Goal: Task Accomplishment & Management: Manage account settings

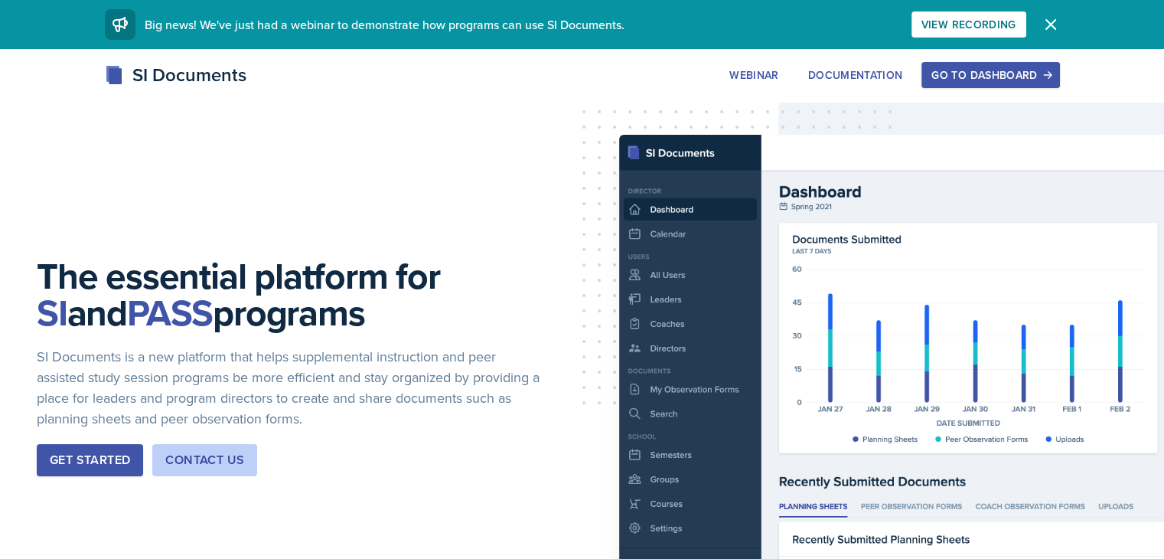
click at [1060, 20] on icon "button" at bounding box center [1050, 24] width 18 height 18
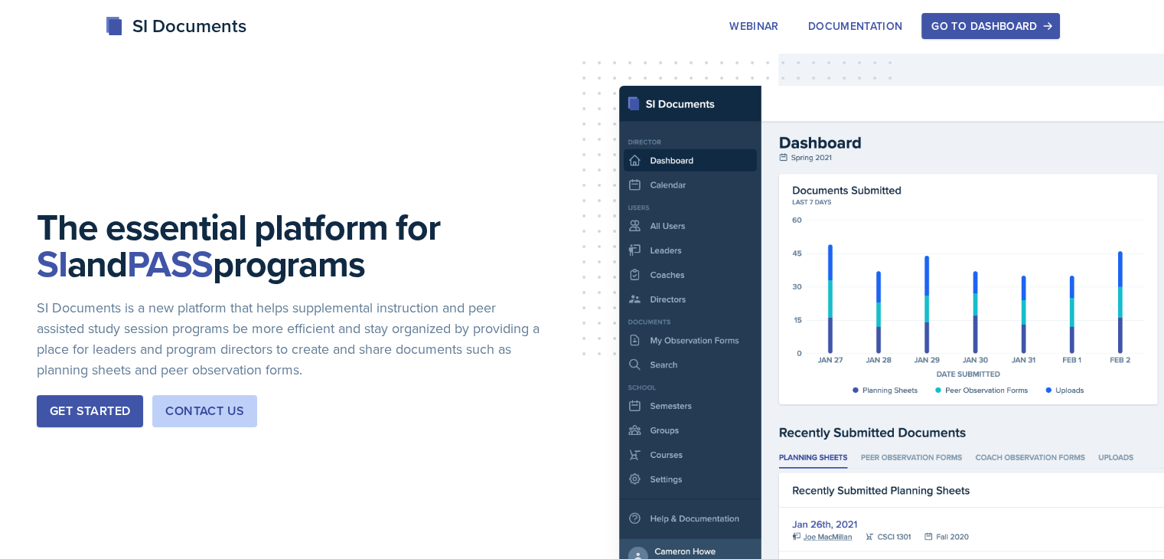
click at [1037, 20] on div "Go to Dashboard" at bounding box center [990, 26] width 118 height 12
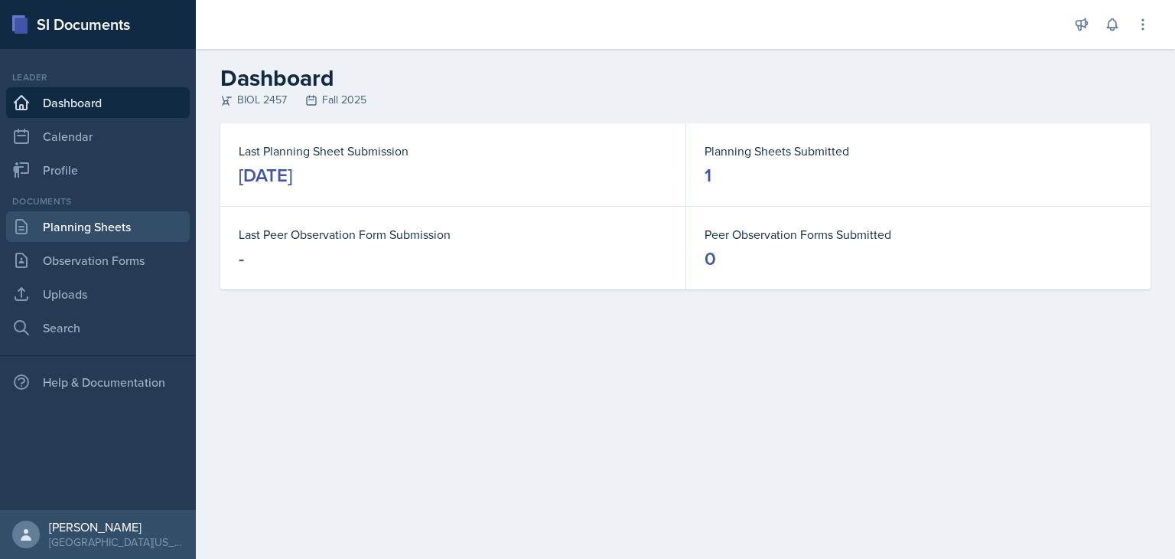
click at [107, 218] on link "Planning Sheets" at bounding box center [98, 226] width 184 height 31
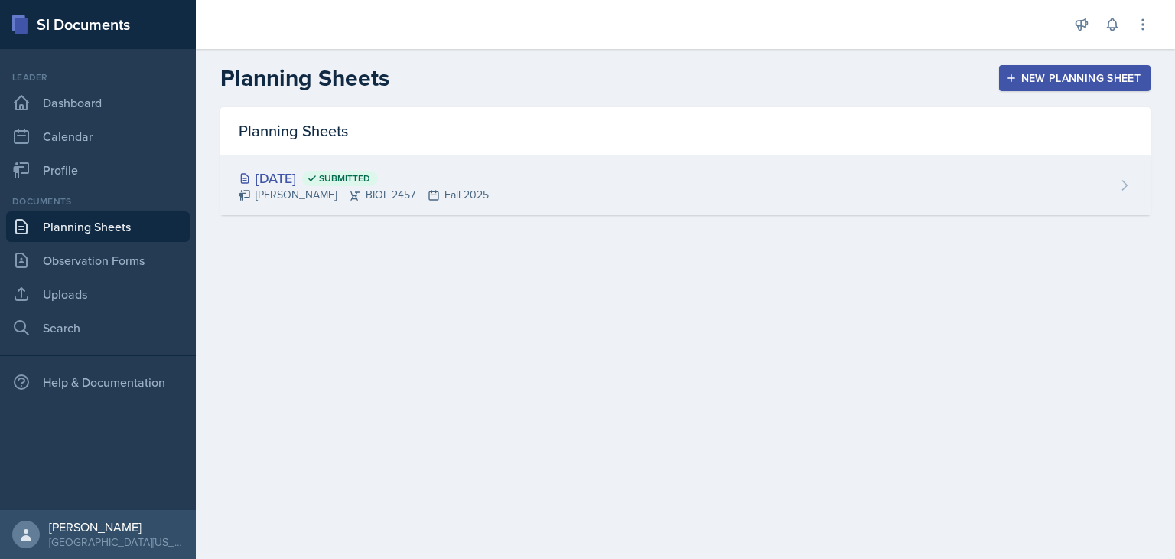
click at [292, 166] on div "[DATE] Submitted [PERSON_NAME] BIOL 2457 Fall 2025" at bounding box center [685, 185] width 930 height 60
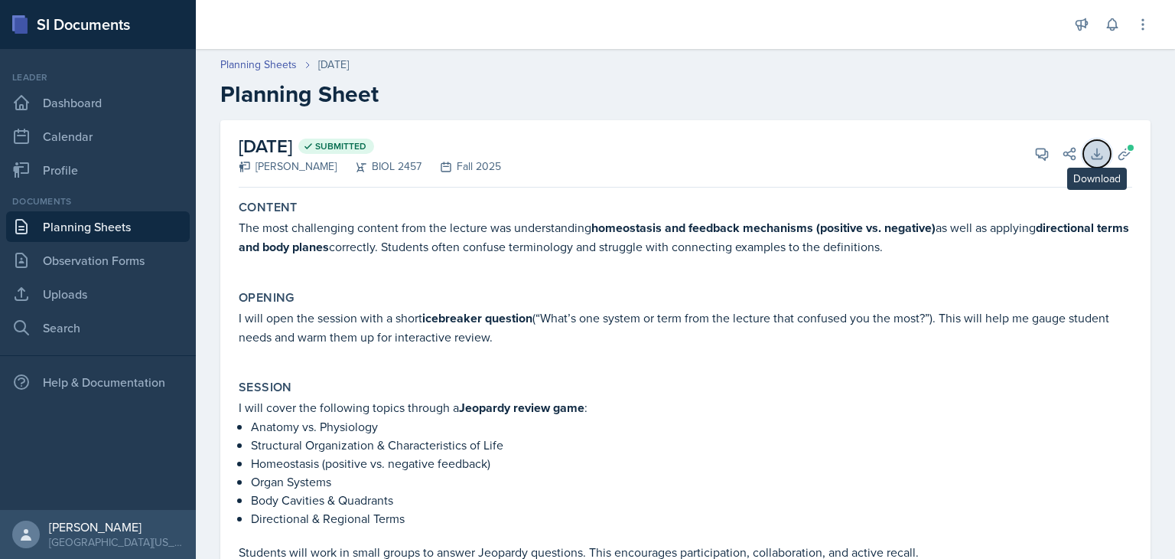
click at [1089, 157] on icon at bounding box center [1096, 153] width 15 height 15
click at [1089, 150] on icon at bounding box center [1096, 153] width 15 height 15
click at [86, 218] on link "Planning Sheets" at bounding box center [98, 226] width 184 height 31
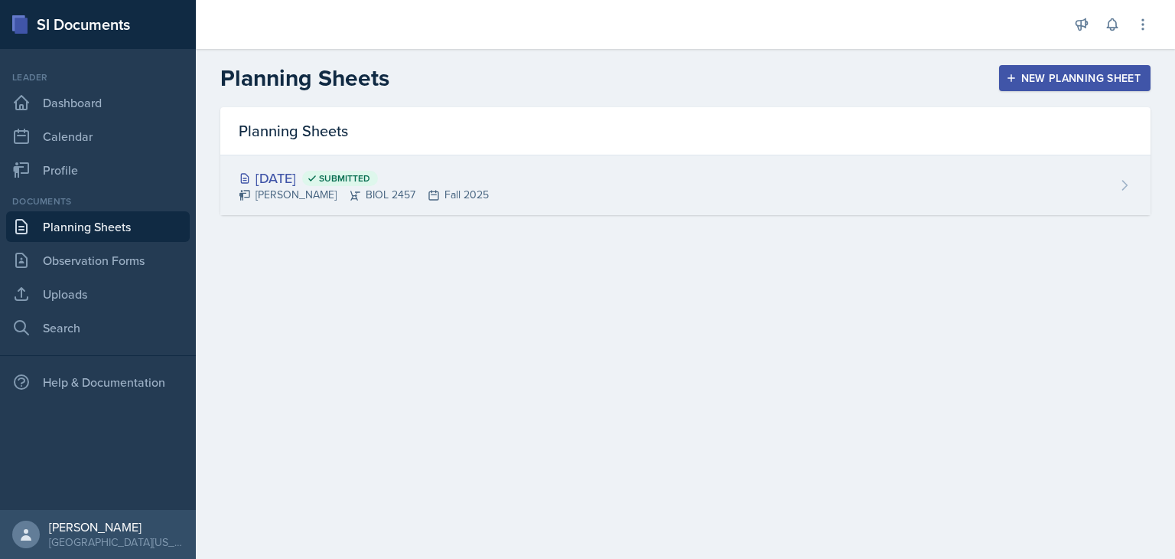
click at [448, 184] on div "[DATE] Submitted" at bounding box center [364, 178] width 250 height 21
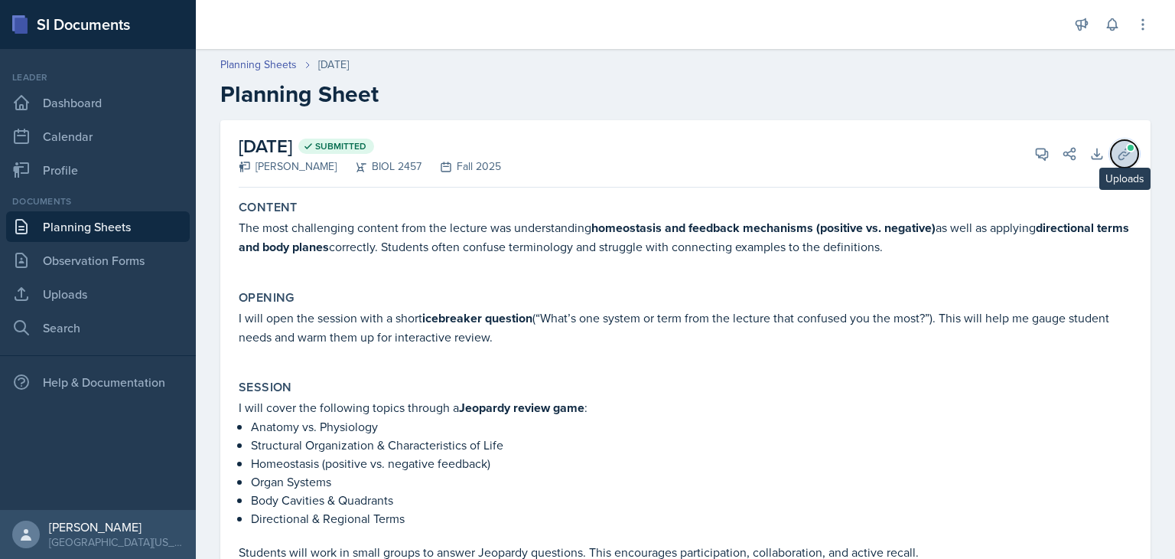
click at [1122, 155] on button "Uploads" at bounding box center [1125, 154] width 28 height 28
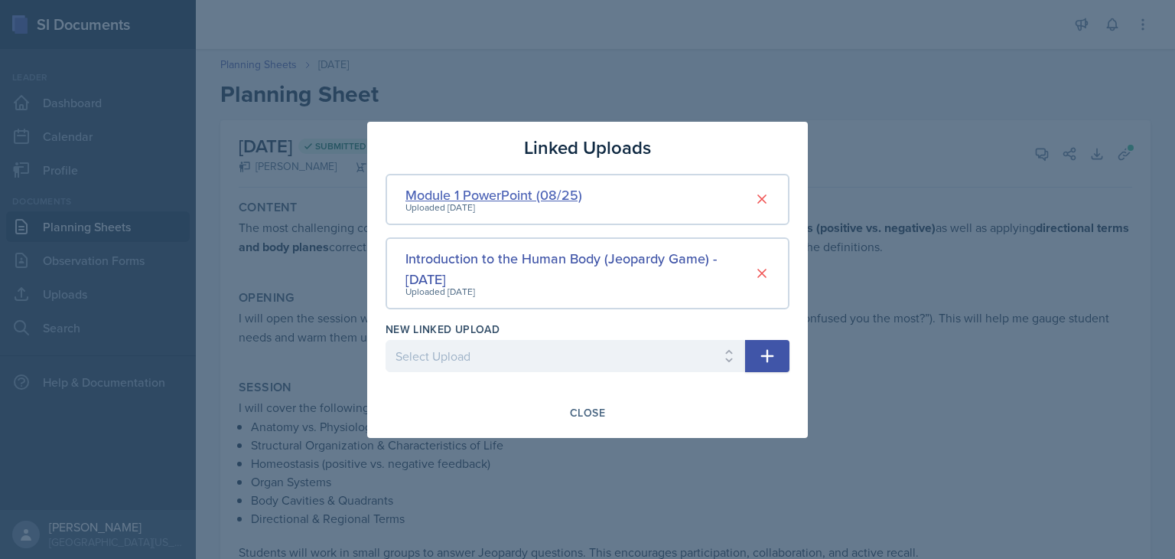
click at [540, 188] on div "Module 1 PowerPoint (08/25)" at bounding box center [494, 194] width 177 height 21
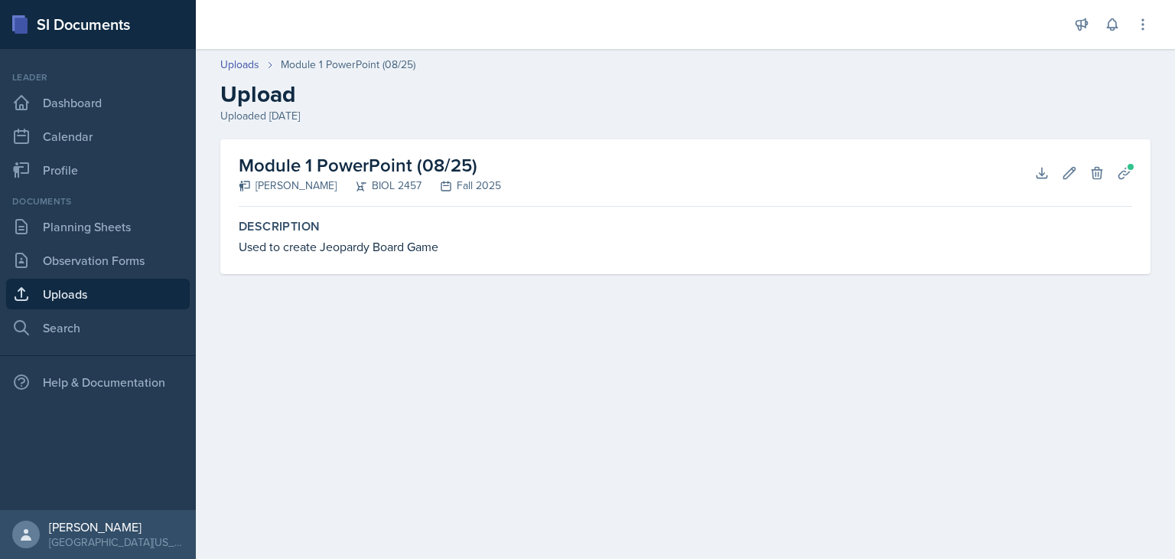
click at [353, 170] on h2 "Module 1 PowerPoint (08/25)" at bounding box center [370, 165] width 262 height 28
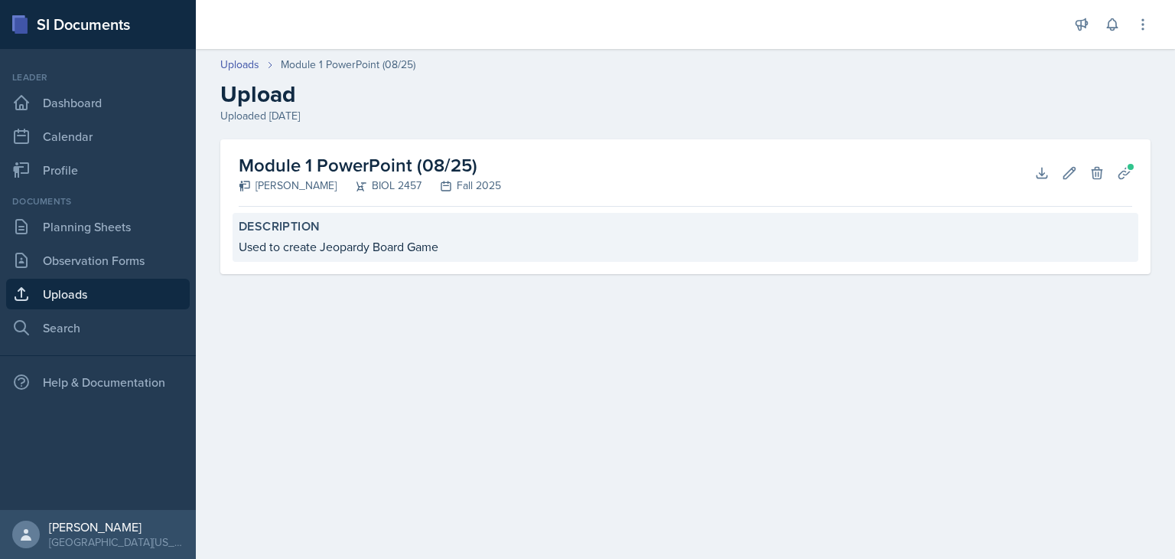
click at [291, 226] on label "Description" at bounding box center [686, 226] width 894 height 15
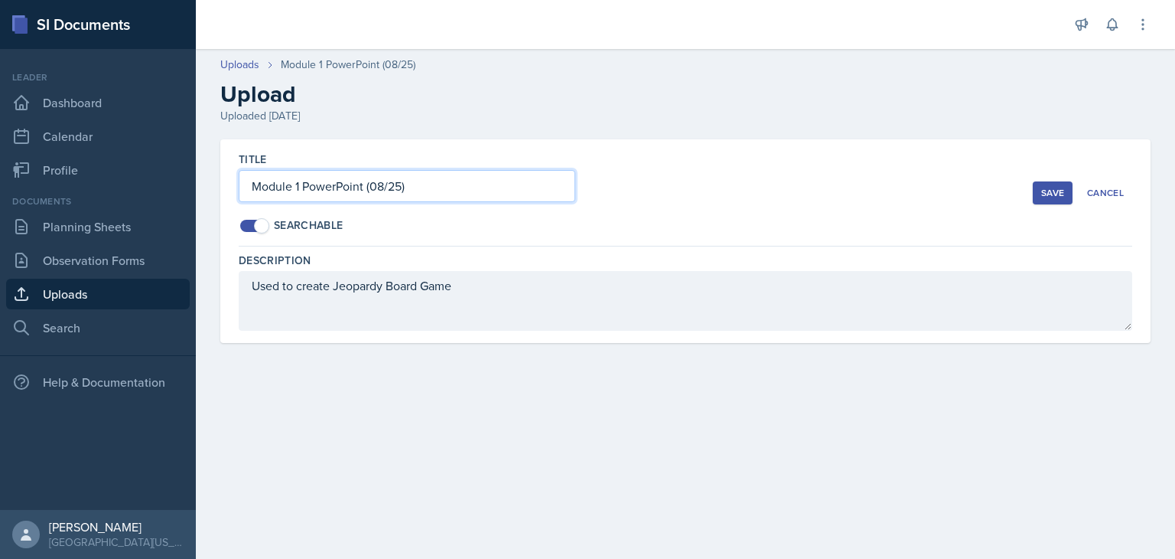
click at [334, 184] on input "Module 1 PowerPoint (08/25)" at bounding box center [407, 186] width 337 height 32
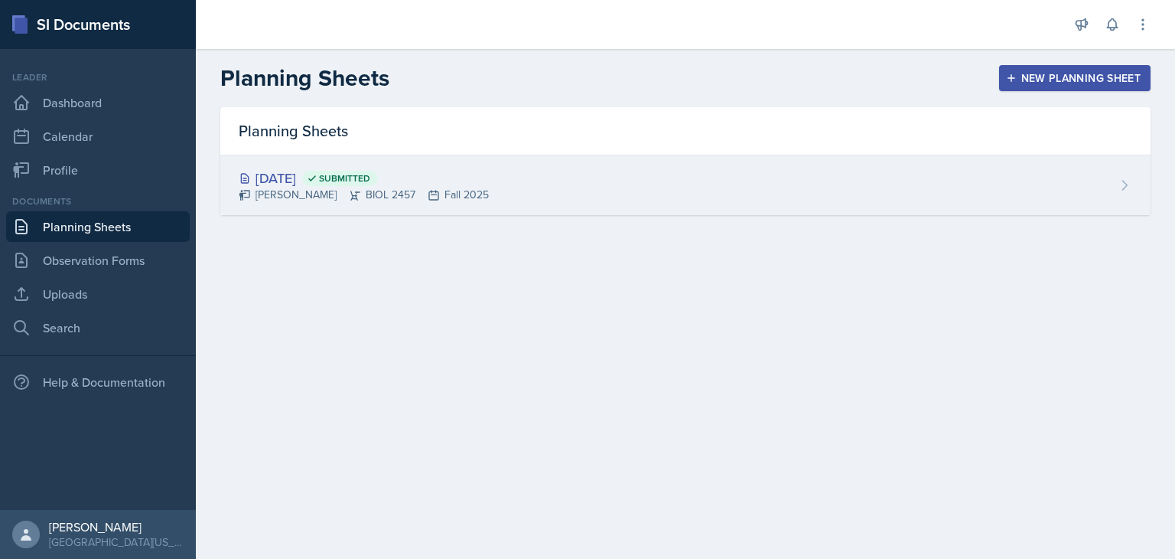
click at [285, 178] on div "[DATE] Submitted" at bounding box center [364, 178] width 250 height 21
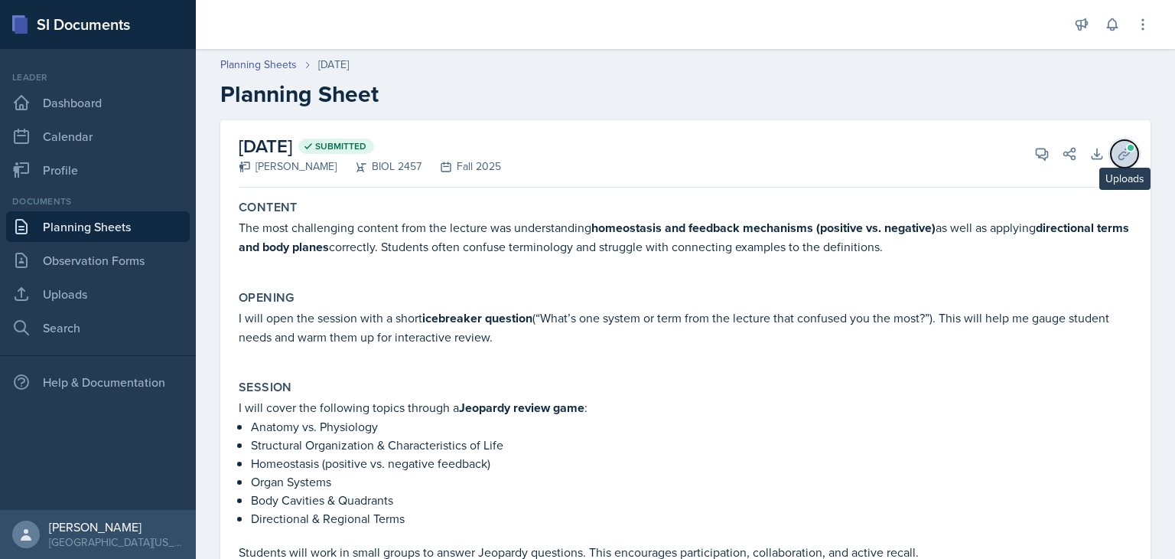
click at [1117, 148] on icon at bounding box center [1124, 153] width 15 height 15
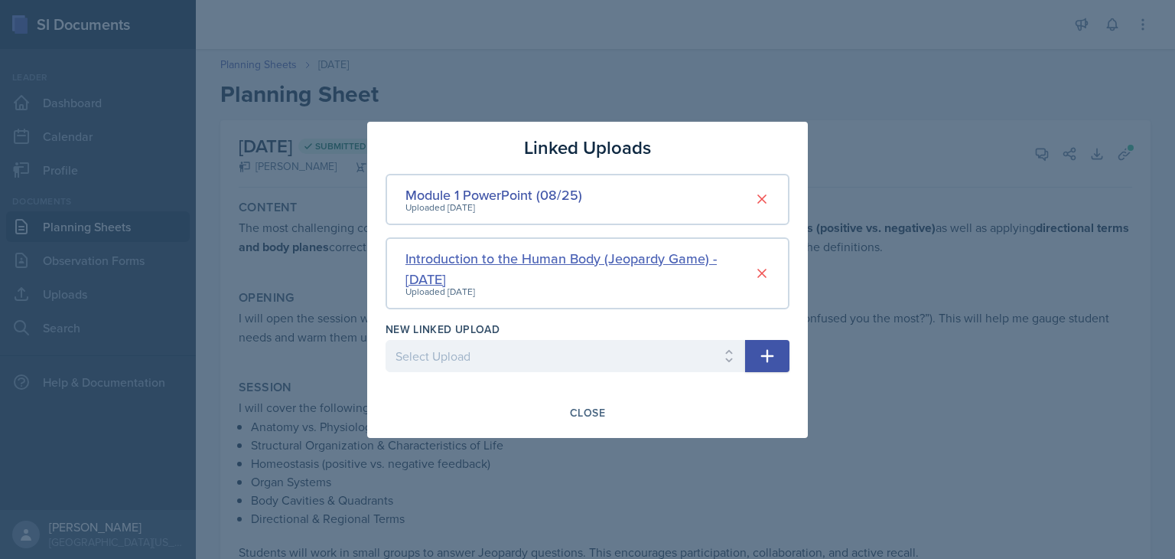
click at [548, 253] on div "Introduction to the Human Body (Jeopardy Game) - [DATE]" at bounding box center [580, 268] width 349 height 41
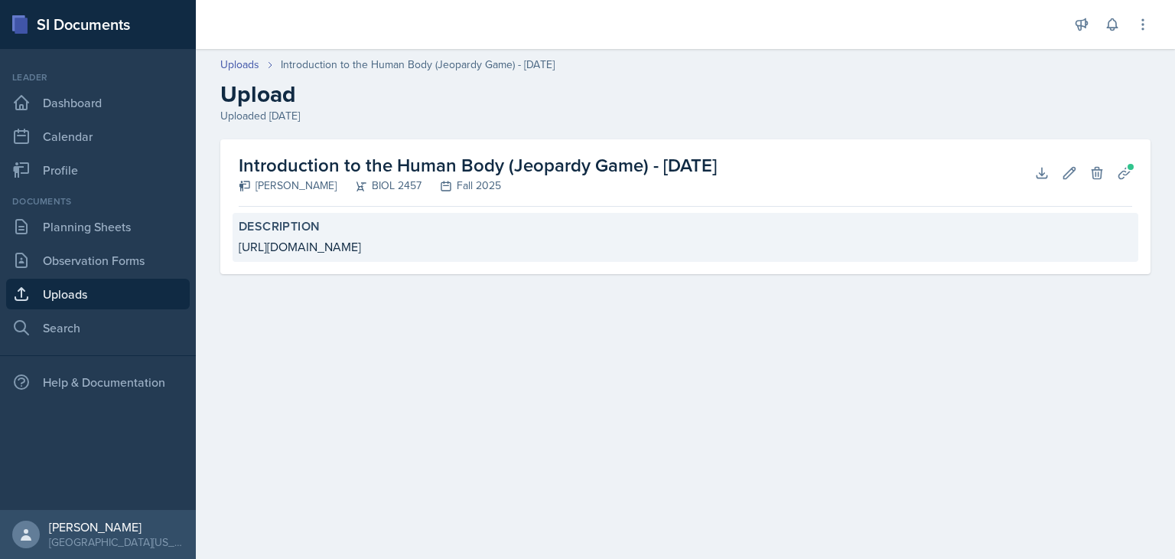
click at [459, 243] on div "[URL][DOMAIN_NAME]" at bounding box center [686, 246] width 894 height 18
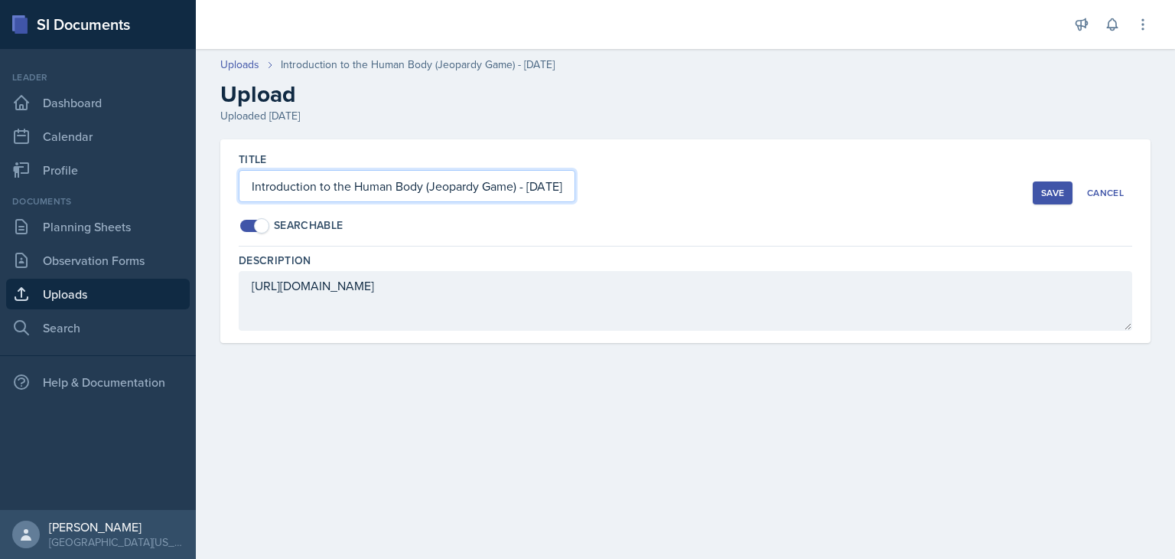
click at [368, 187] on input "Introduction to the Human Body (Jeopardy Game) - [DATE]" at bounding box center [407, 186] width 337 height 32
click at [1070, 185] on button "Save" at bounding box center [1053, 192] width 40 height 23
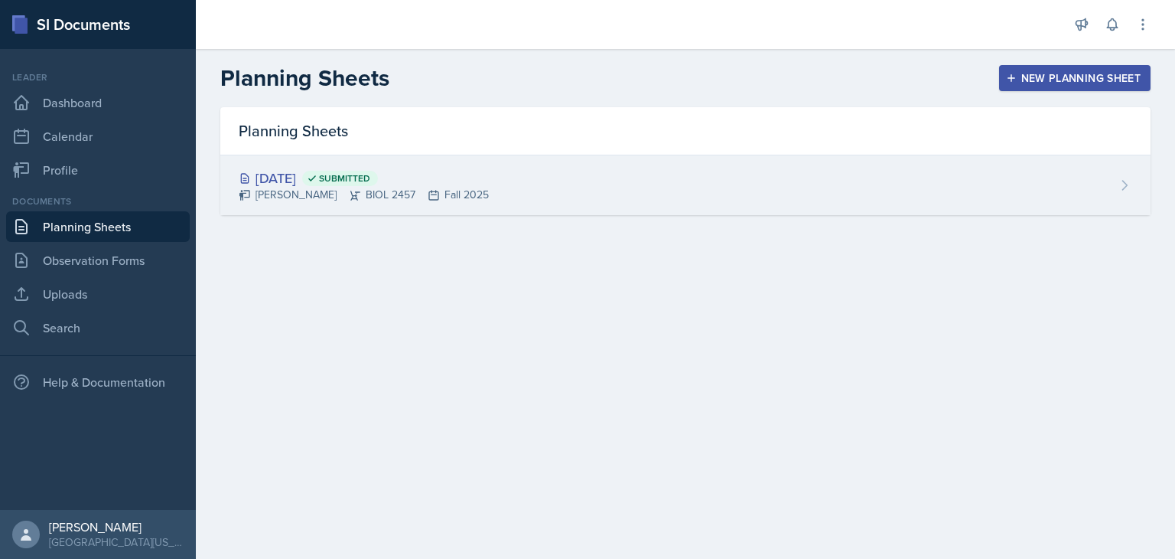
click at [321, 178] on div "[DATE] Submitted" at bounding box center [364, 178] width 250 height 21
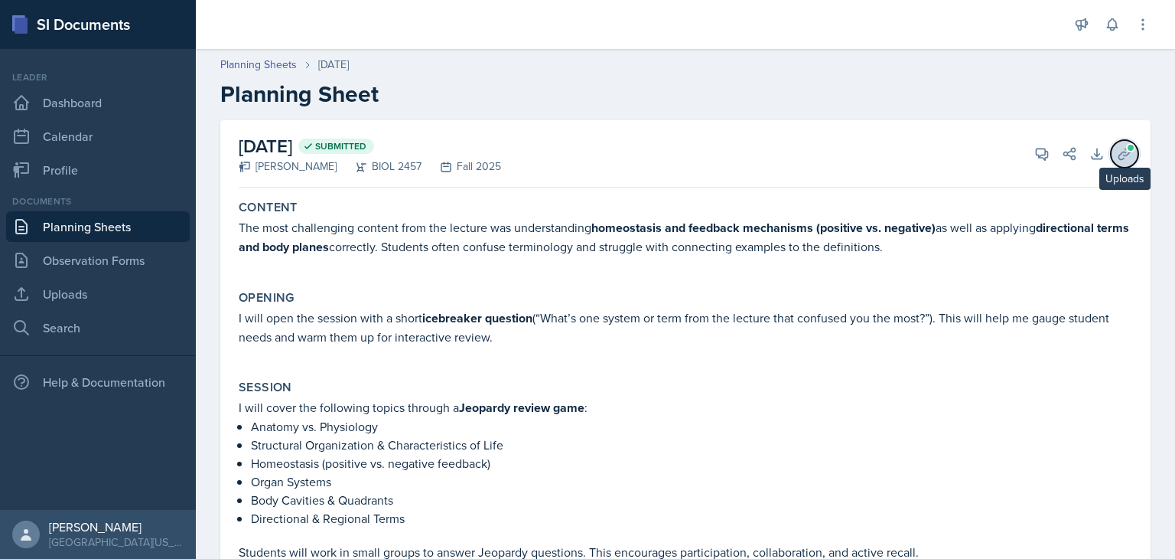
click at [1111, 148] on button "Uploads" at bounding box center [1125, 154] width 28 height 28
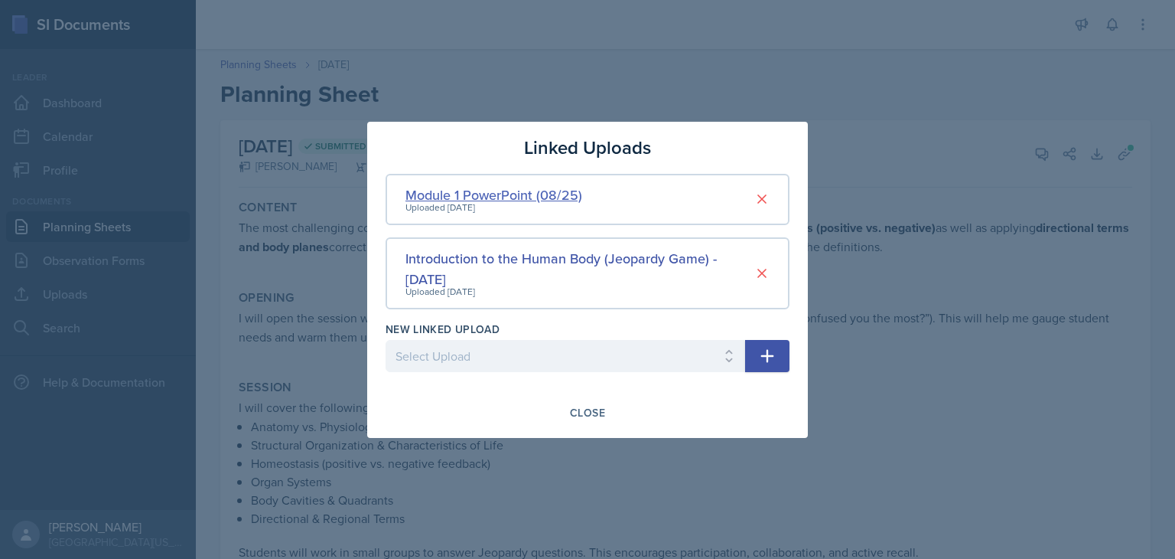
click at [561, 194] on div "Module 1 PowerPoint (08/25)" at bounding box center [494, 194] width 177 height 21
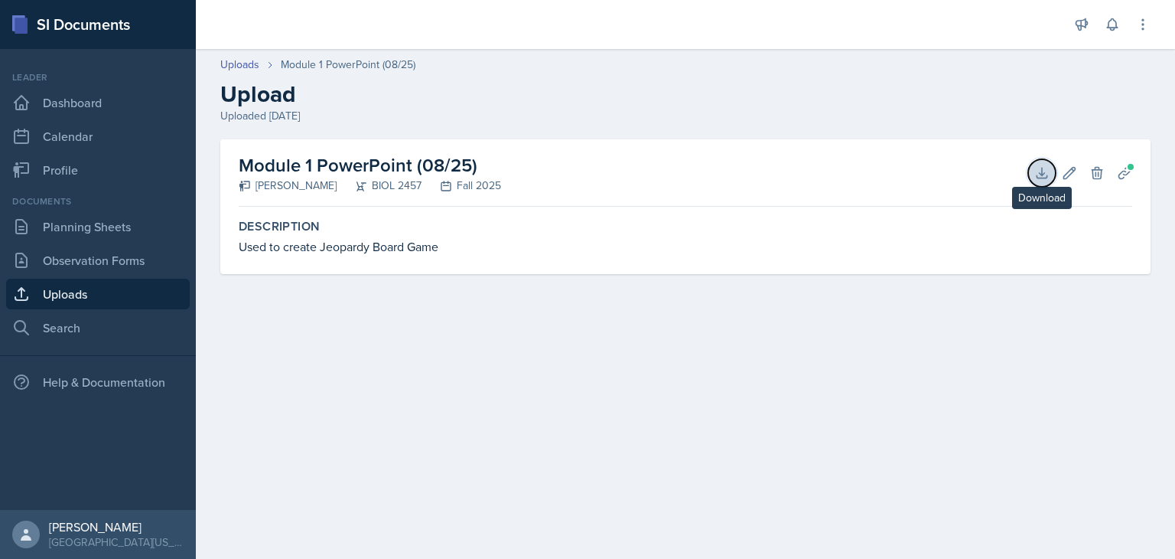
click at [1044, 173] on icon at bounding box center [1042, 173] width 10 height 10
